Goal: Use online tool/utility: Utilize a website feature to perform a specific function

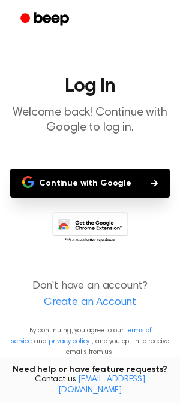
click at [96, 181] on button "Continue with Google" at bounding box center [89, 183] width 159 height 29
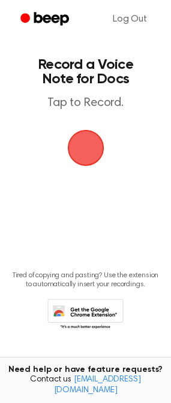
click at [90, 148] on span "button" at bounding box center [86, 148] width 34 height 34
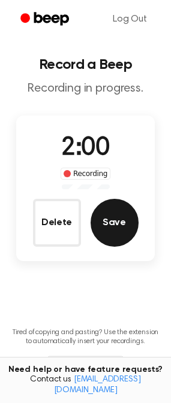
click at [124, 216] on button "Save" at bounding box center [114, 223] width 48 height 48
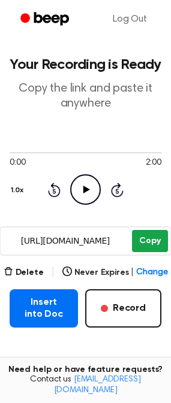
click at [153, 243] on button "Copy" at bounding box center [149, 241] width 35 height 22
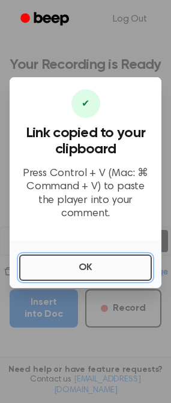
click at [101, 255] on button "OK" at bounding box center [85, 268] width 132 height 26
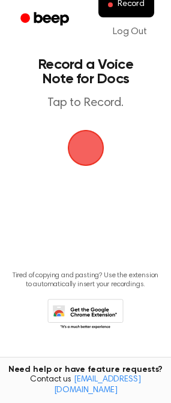
click at [90, 157] on span "button" at bounding box center [86, 148] width 34 height 34
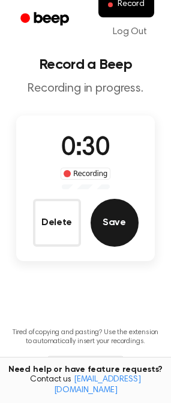
click at [119, 237] on button "Save" at bounding box center [114, 223] width 48 height 48
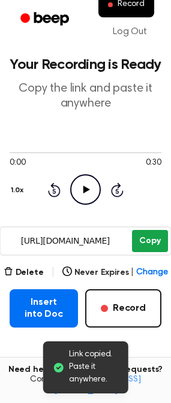
click at [141, 244] on button "Copy" at bounding box center [149, 241] width 35 height 22
